Goal: Information Seeking & Learning: Learn about a topic

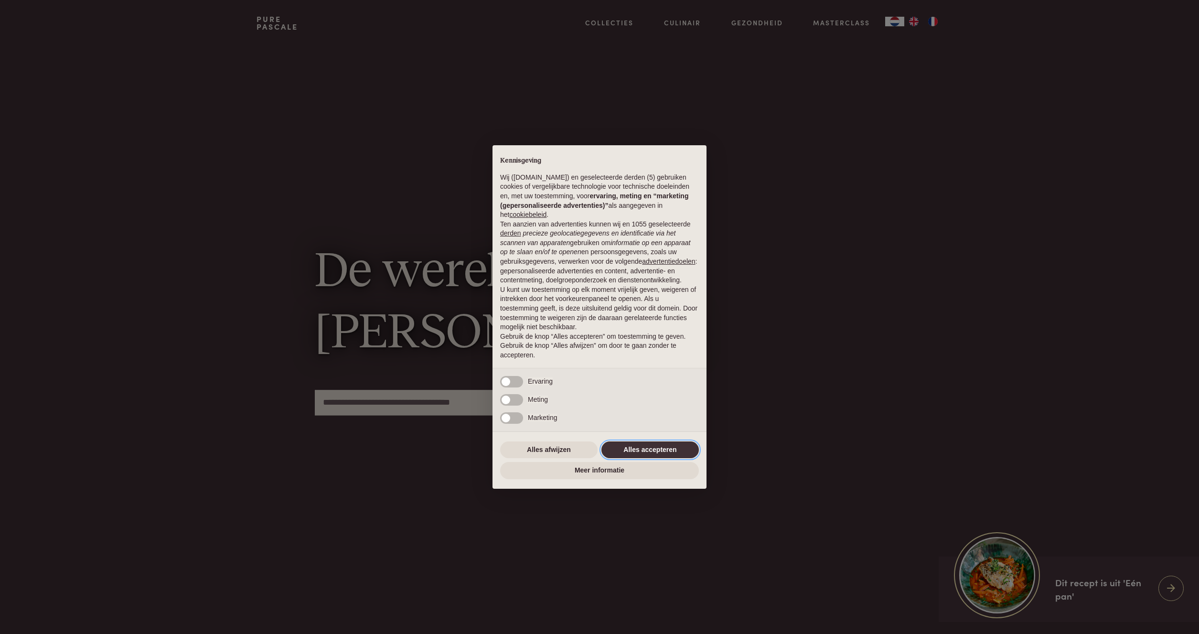
click at [630, 453] on button "Alles accepteren" at bounding box center [649, 449] width 97 height 17
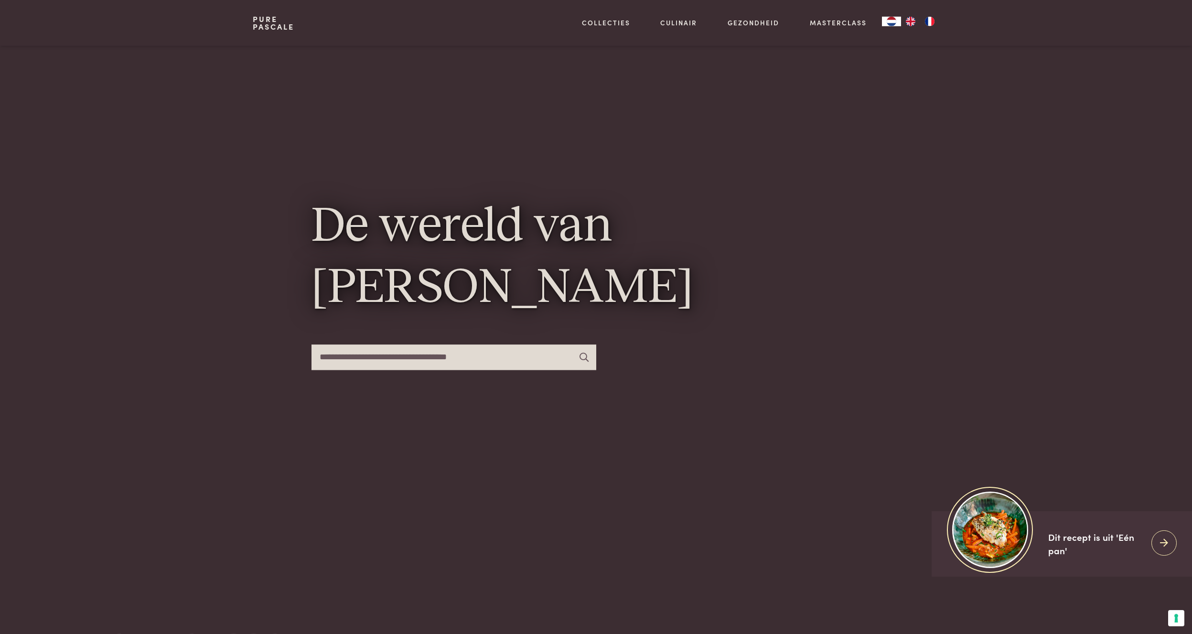
scroll to position [8, 0]
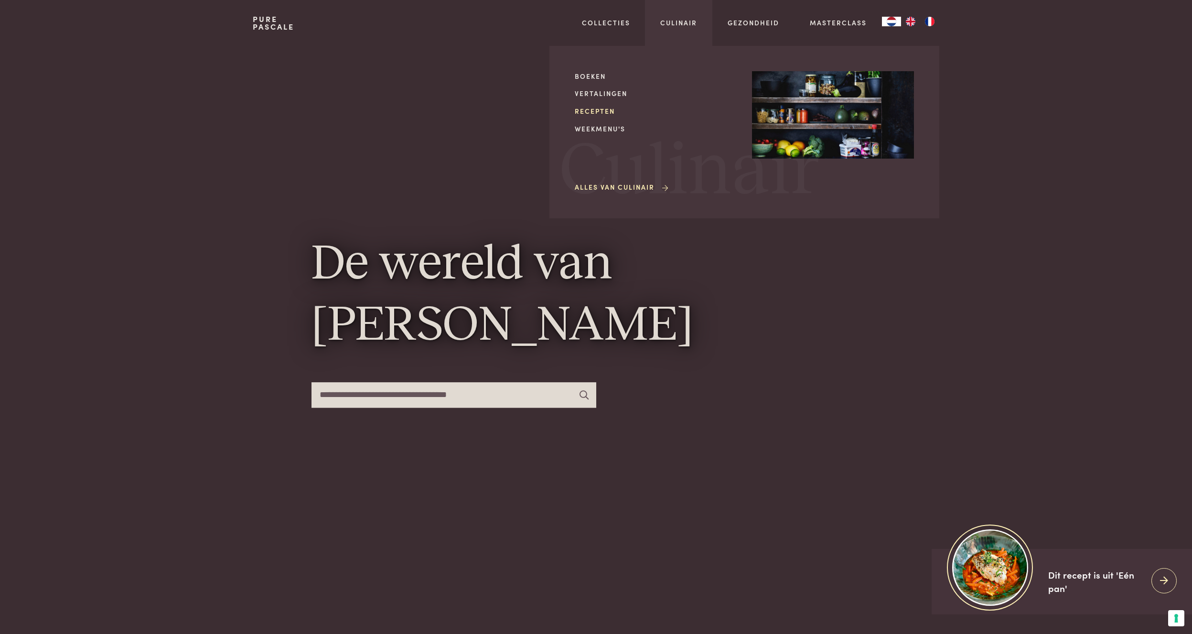
click at [598, 114] on link "Recepten" at bounding box center [656, 111] width 162 height 10
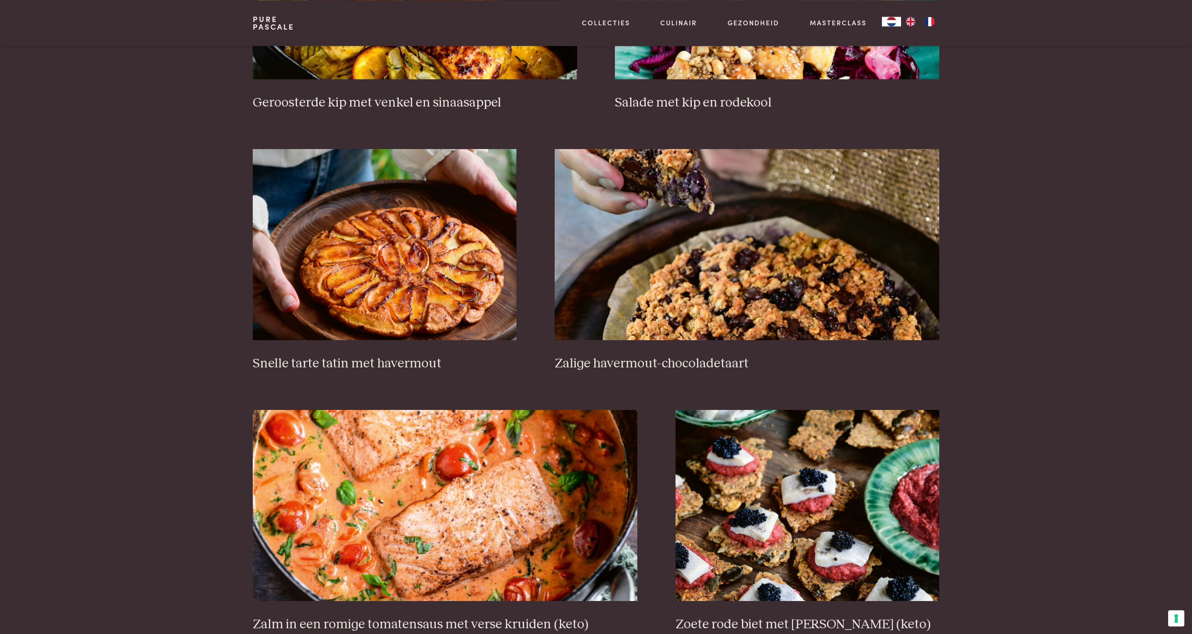
scroll to position [1444, 0]
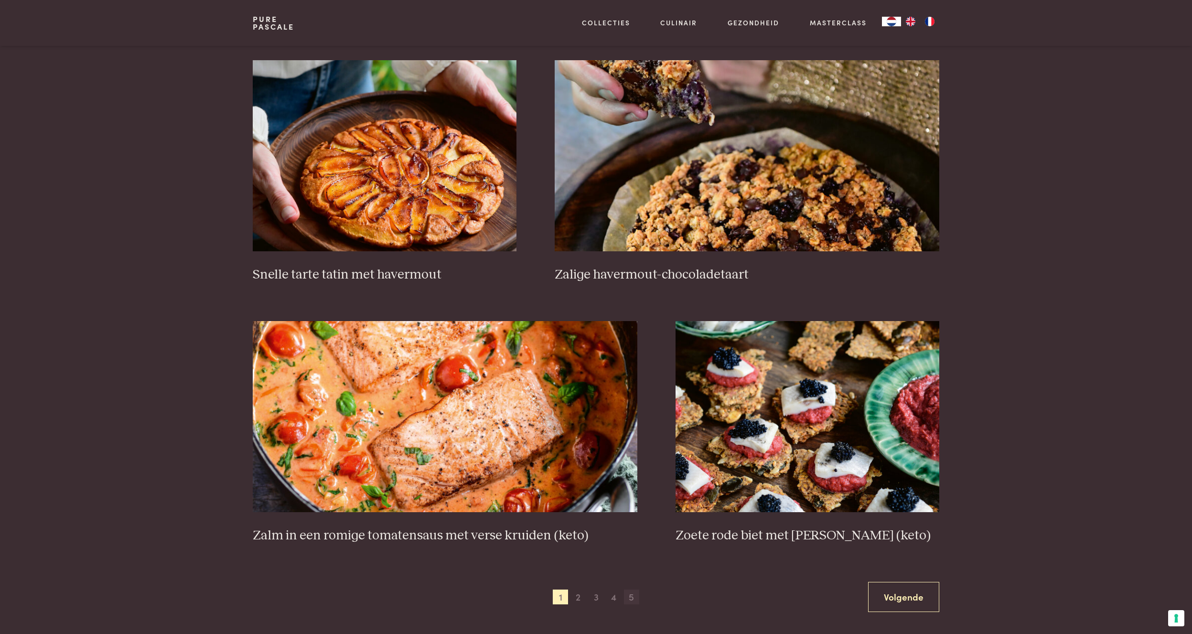
click at [634, 599] on span "5" at bounding box center [631, 596] width 15 height 15
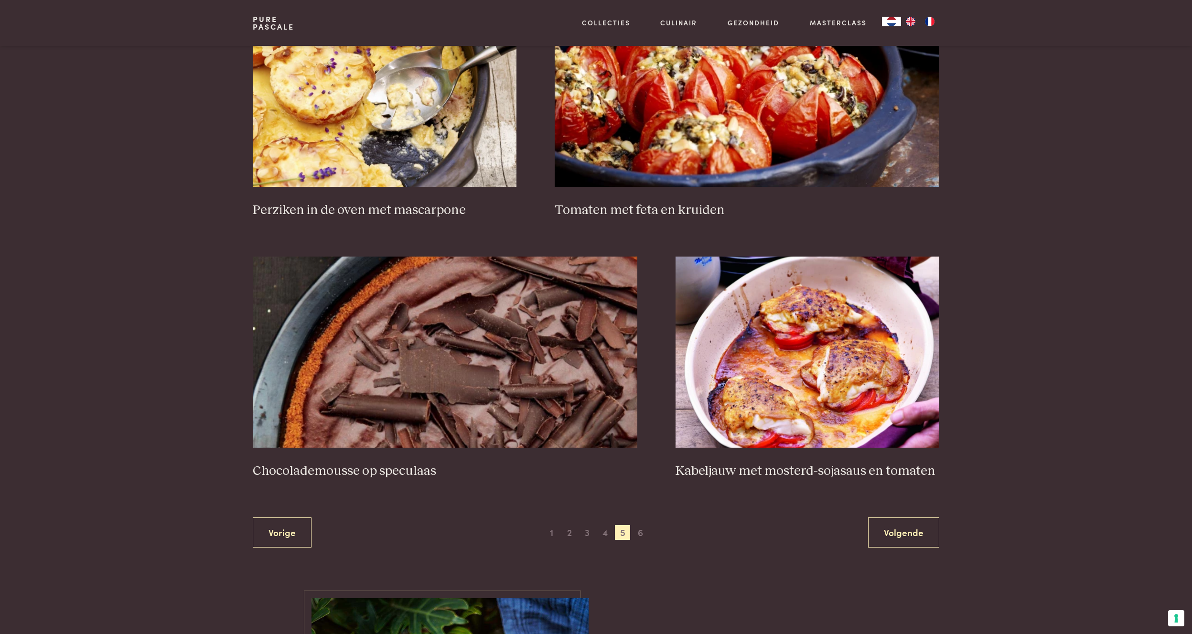
scroll to position [1511, 0]
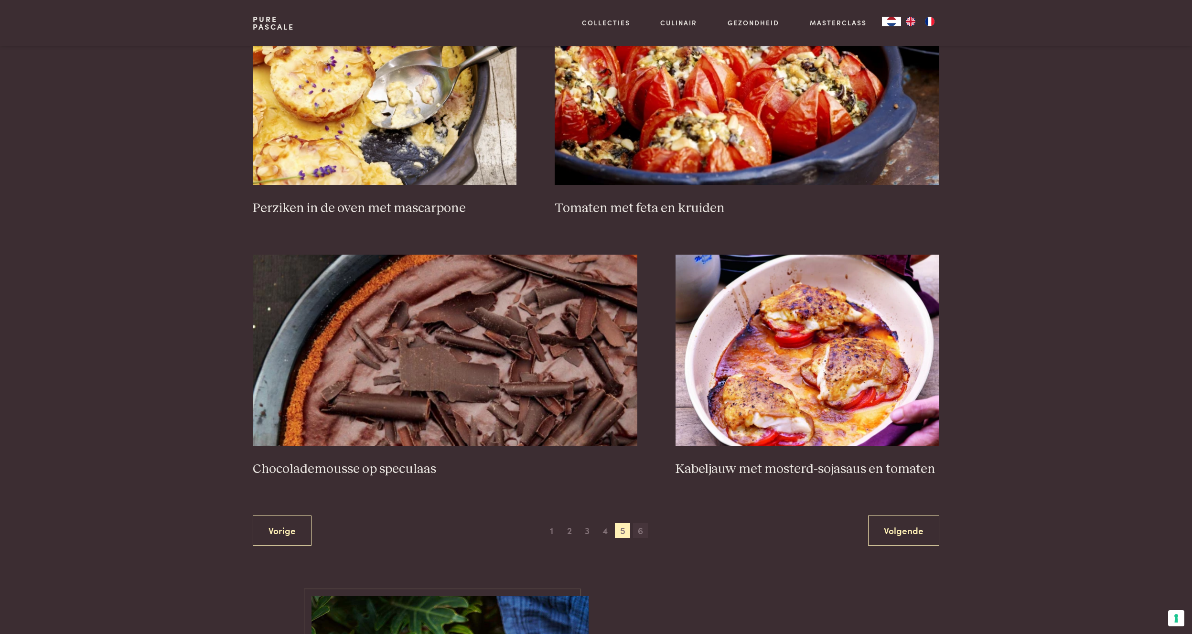
click at [641, 533] on span "6" at bounding box center [640, 530] width 15 height 15
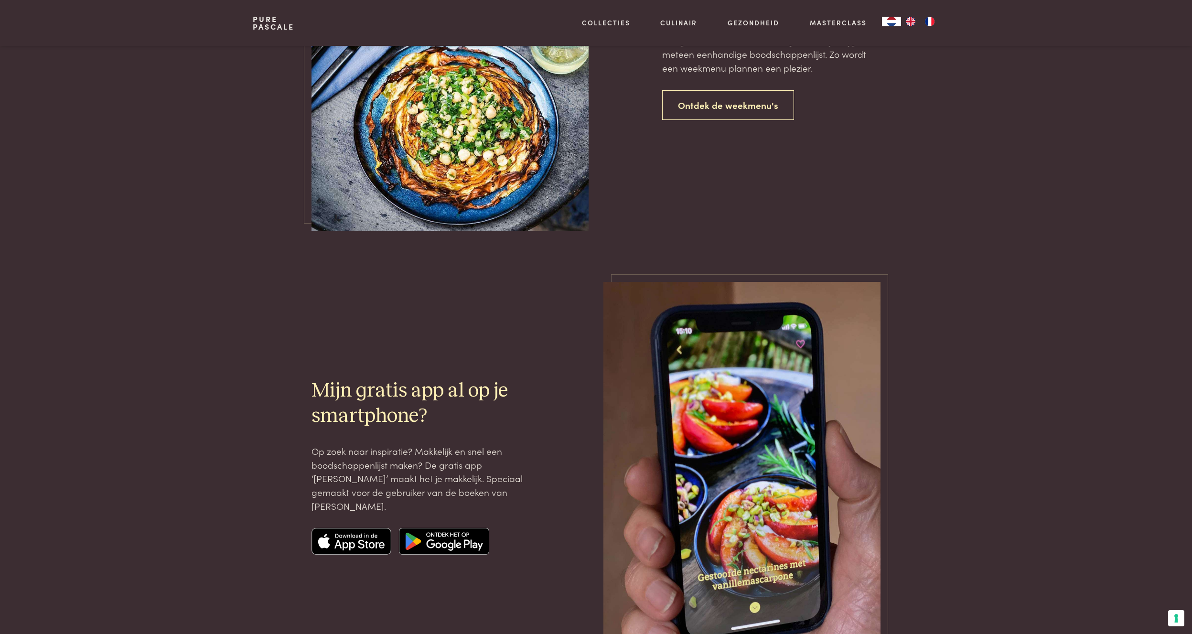
scroll to position [894, 0]
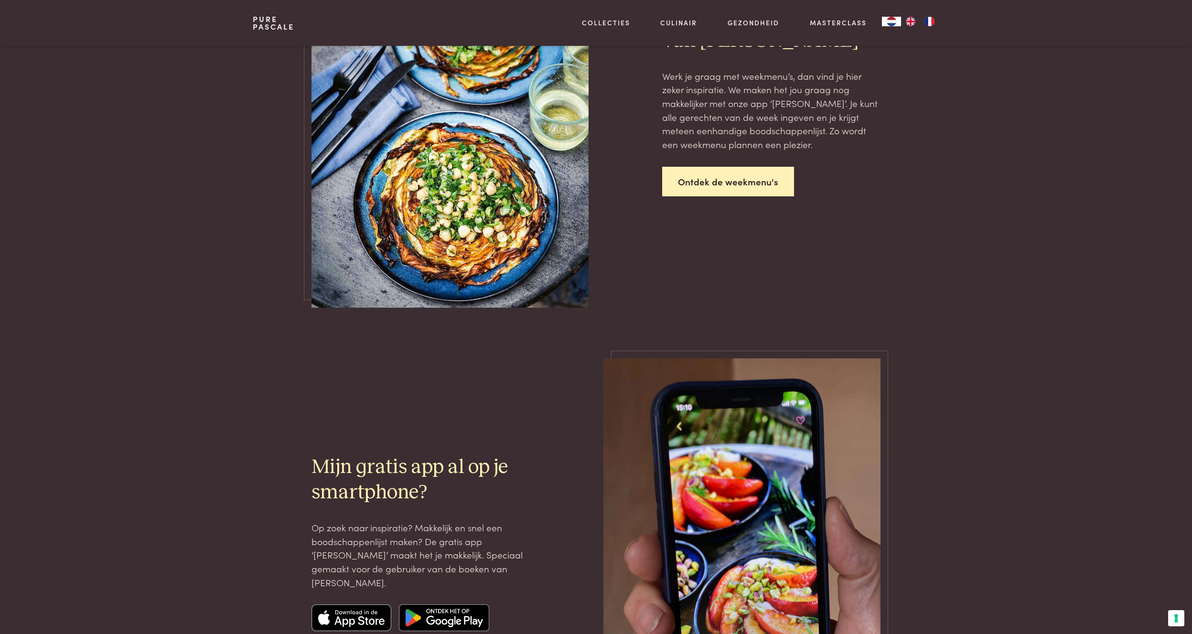
click at [701, 186] on link "Ontdek de weekmenu's" at bounding box center [728, 182] width 132 height 30
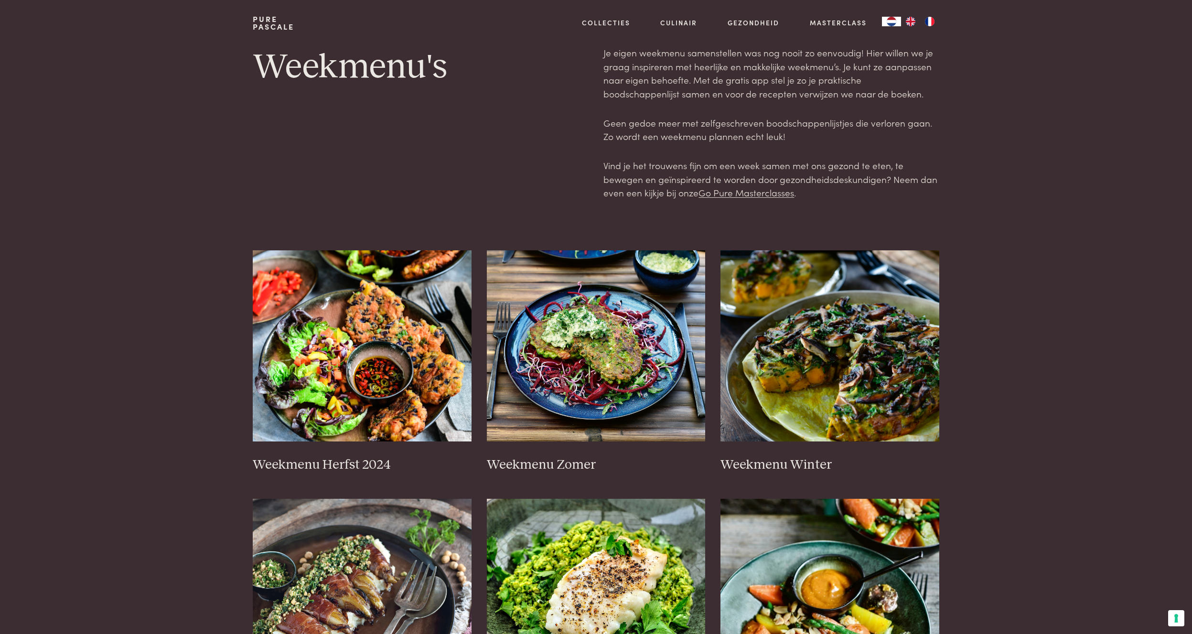
scroll to position [183, 0]
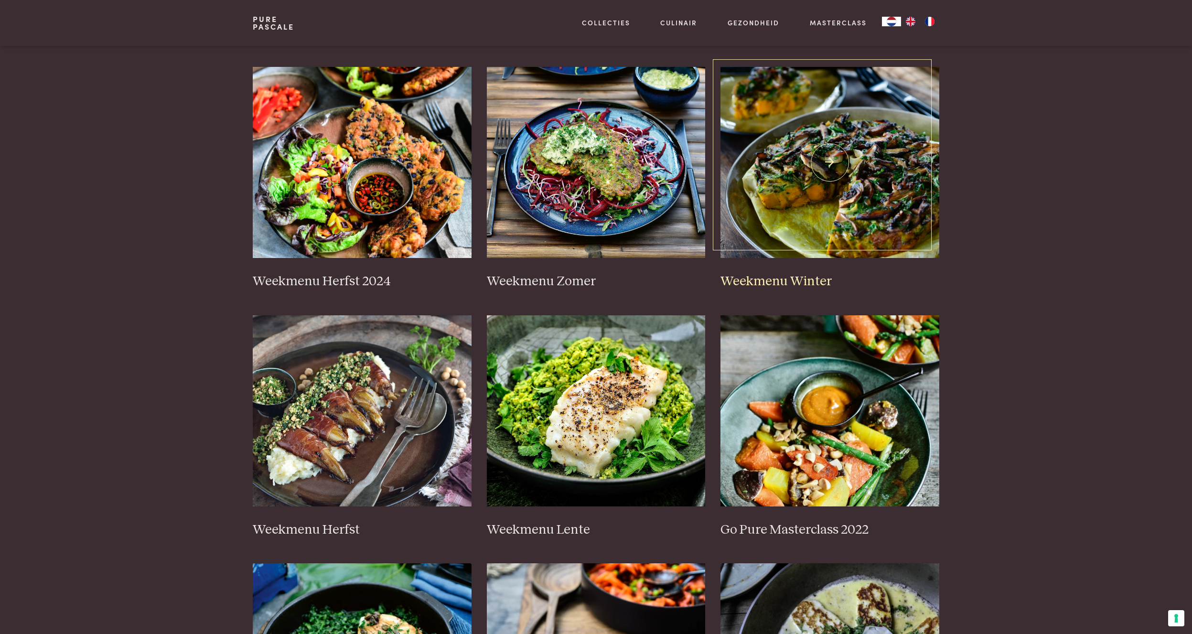
click at [798, 215] on img at bounding box center [829, 162] width 219 height 191
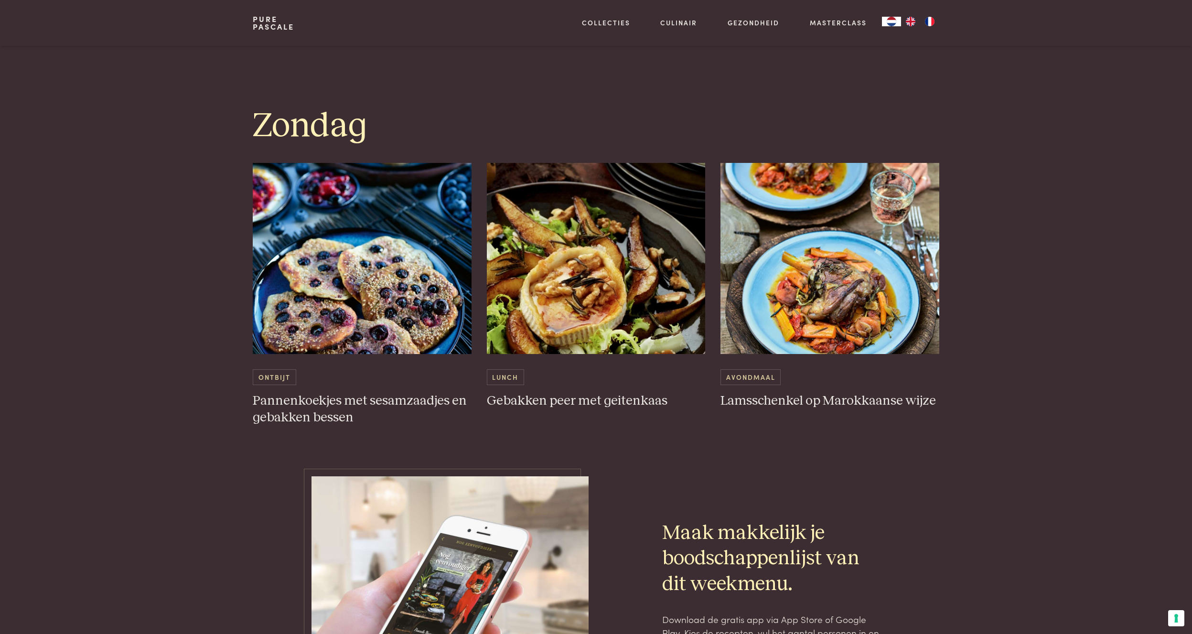
scroll to position [2843, 0]
